Goal: Communication & Community: Share content

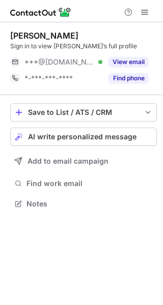
scroll to position [197, 163]
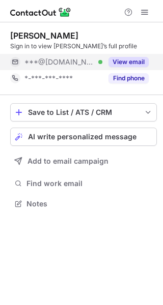
click at [132, 58] on button "View email" at bounding box center [128, 62] width 40 height 10
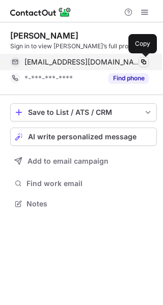
click at [142, 60] on span at bounding box center [143, 62] width 8 height 8
click at [143, 63] on span at bounding box center [143, 62] width 8 height 8
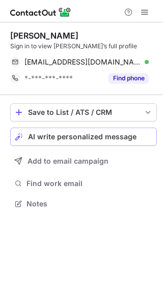
click at [71, 133] on span "AI write personalized message" at bounding box center [82, 137] width 108 height 8
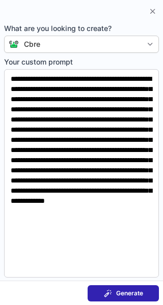
click at [128, 301] on button "Generate" at bounding box center [122, 293] width 71 height 16
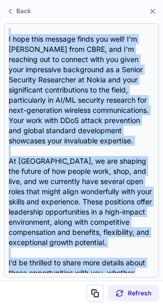
scroll to position [0, 0]
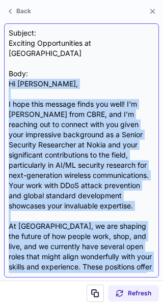
drag, startPoint x: 26, startPoint y: 260, endPoint x: 7, endPoint y: 78, distance: 183.7
click at [7, 78] on div "Subject: Exciting Opportunities at CBRE Body: Hi [PERSON_NAME], I hope this mes…" at bounding box center [81, 150] width 155 height 254
copy div "Hi [PERSON_NAME], I hope this message finds you well! I'm [PERSON_NAME] from CB…"
click at [6, 78] on div "Subject: Exciting Opportunities at CBRE Body: Hi [PERSON_NAME], I hope this mes…" at bounding box center [81, 150] width 155 height 254
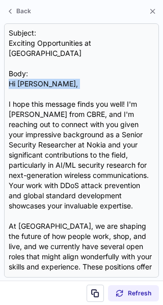
drag, startPoint x: 6, startPoint y: 78, endPoint x: -2, endPoint y: 80, distance: 7.9
click at [0, 80] on html "[PERSON_NAME] Sign in to view [PERSON_NAME]’s full profile [EMAIL_ADDRESS][DOMA…" at bounding box center [81, 152] width 163 height 305
